Goal: Navigation & Orientation: Go to known website

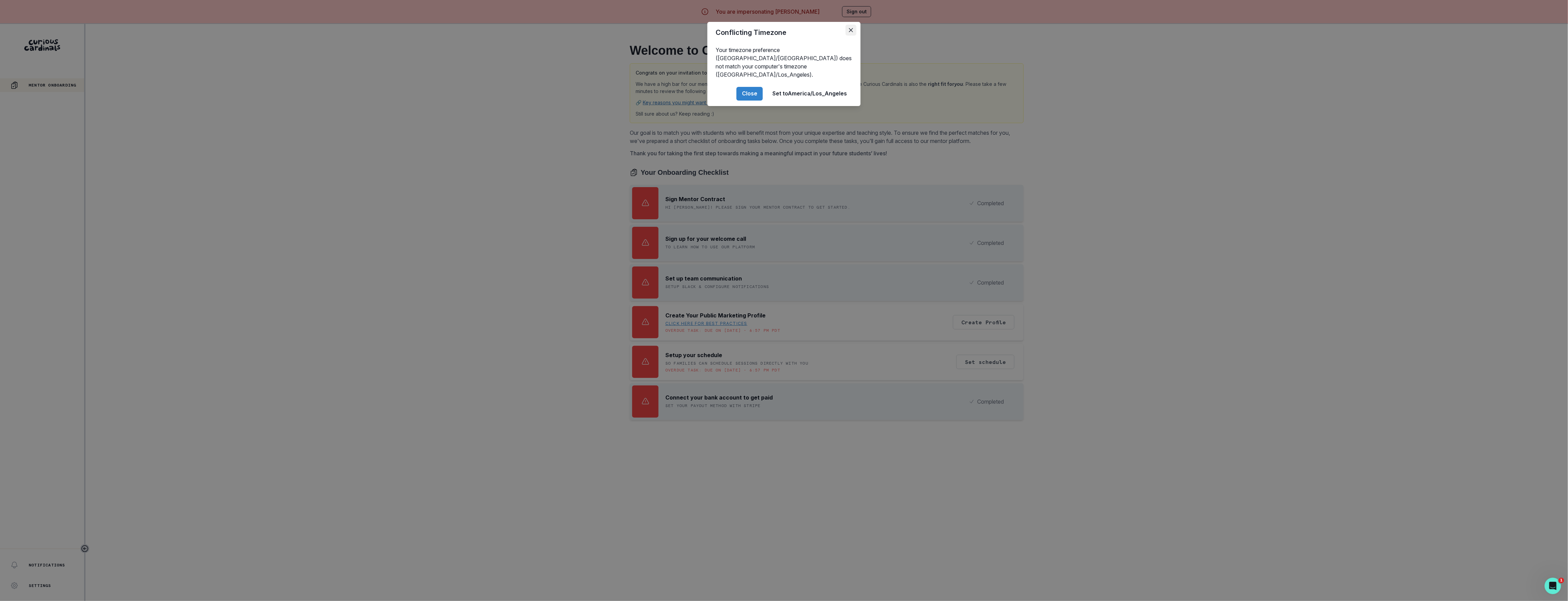
click at [849, 30] on button "Close" at bounding box center [851, 30] width 11 height 11
click at [747, 87] on button "Close" at bounding box center [749, 94] width 26 height 13
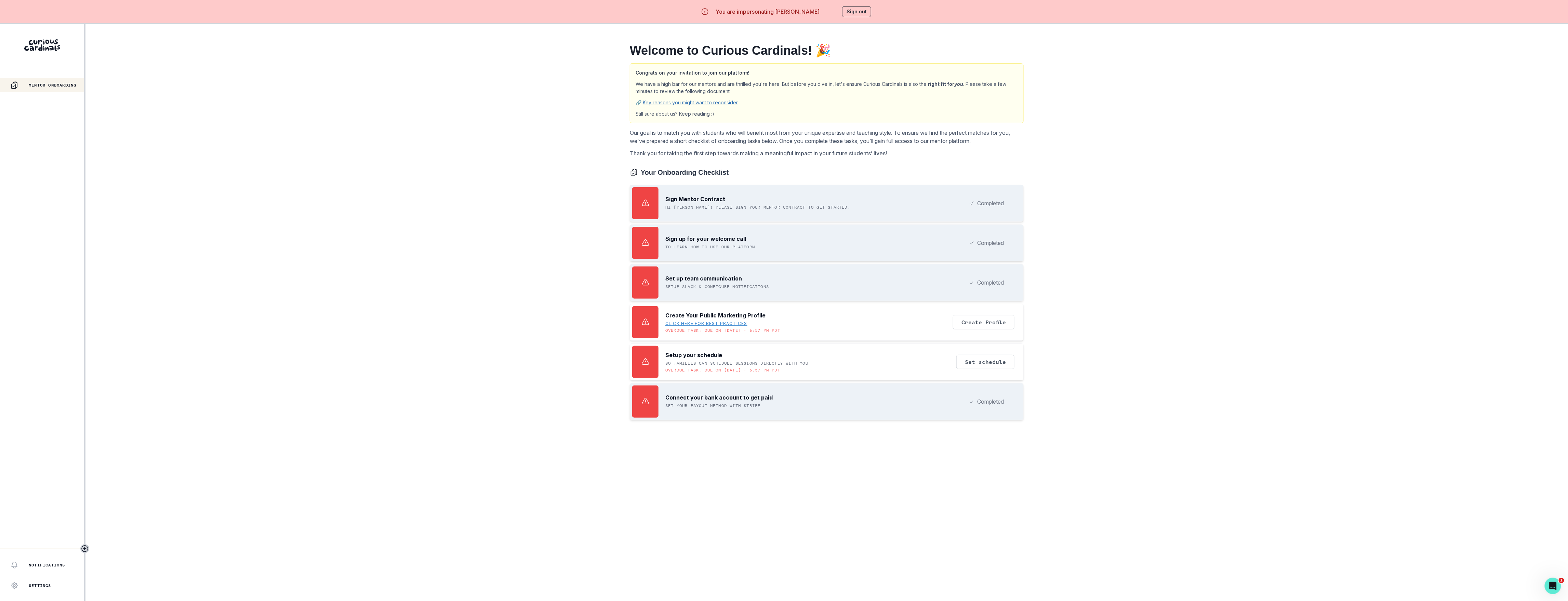
click at [849, 8] on button "Sign out" at bounding box center [856, 12] width 29 height 11
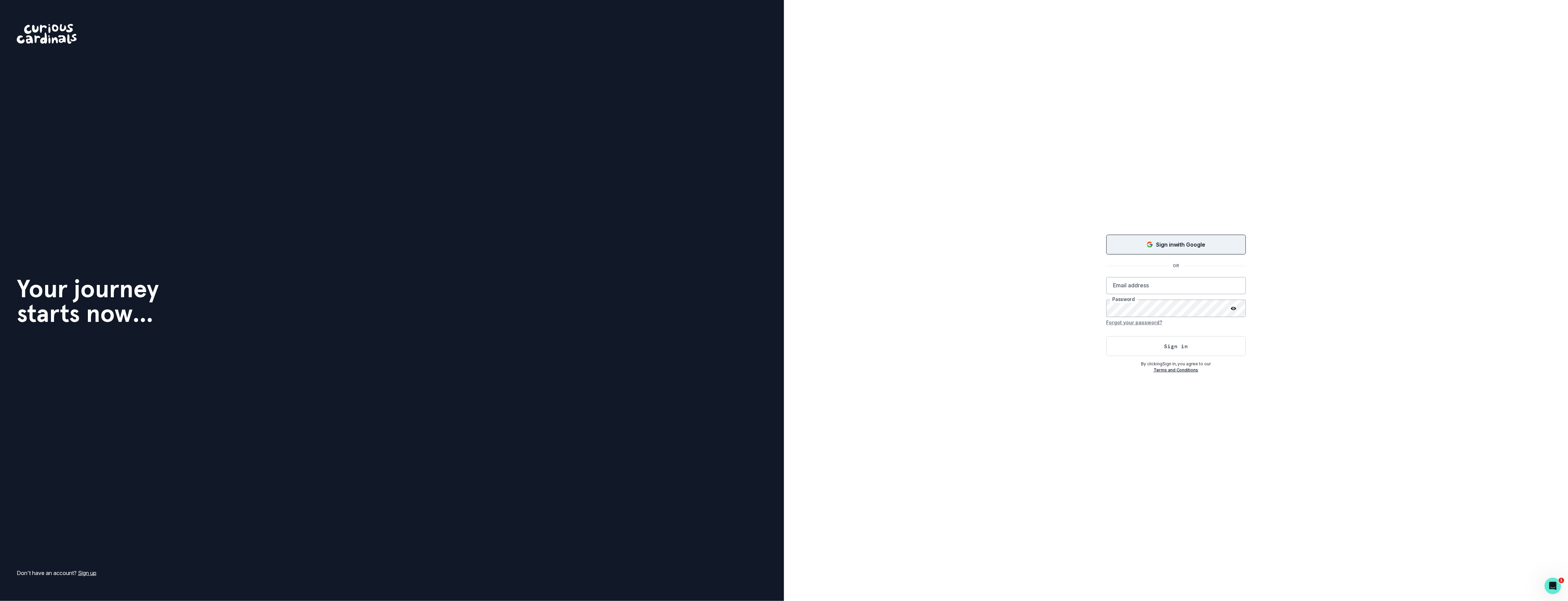
click at [1133, 248] on button "Sign in with Google" at bounding box center [1176, 244] width 139 height 20
